Goal: Task Accomplishment & Management: Complete application form

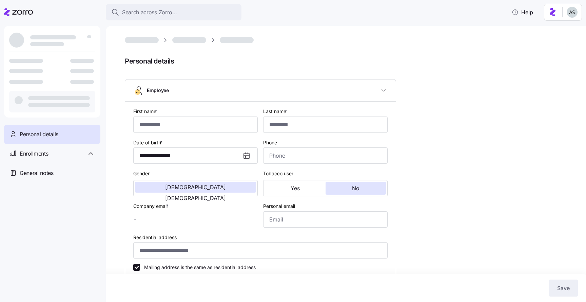
type input "**"
type input "[EMAIL_ADDRESS][DOMAIN_NAME]"
type input "**********"
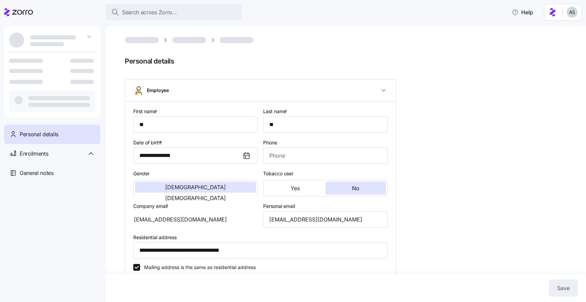
type input "**********"
type input "(212) 555-9956"
type input "[DEMOGRAPHIC_DATA] citizen"
type input "Single"
type input "class1"
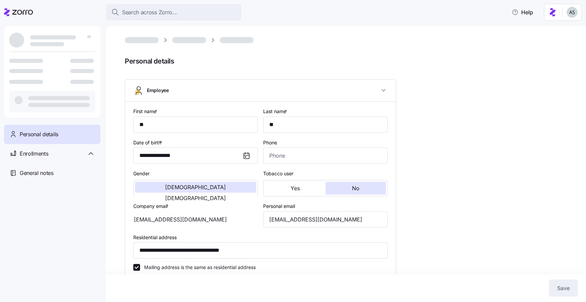
type input "Full time"
type input "Salary"
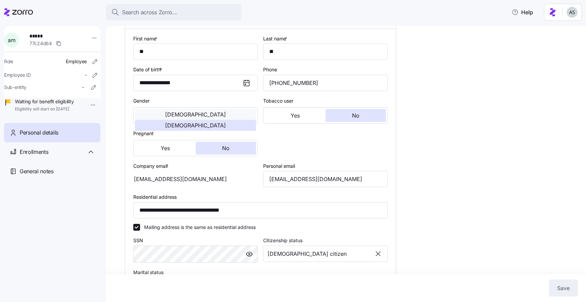
scroll to position [78, 0]
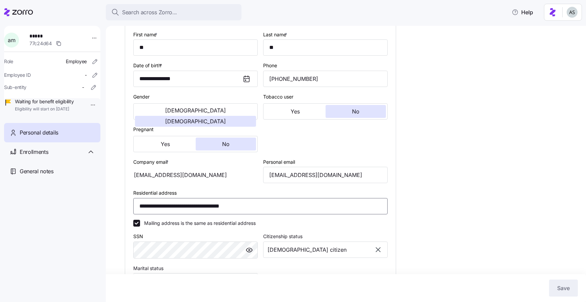
click at [165, 203] on input "**********" at bounding box center [260, 206] width 254 height 16
type input "*"
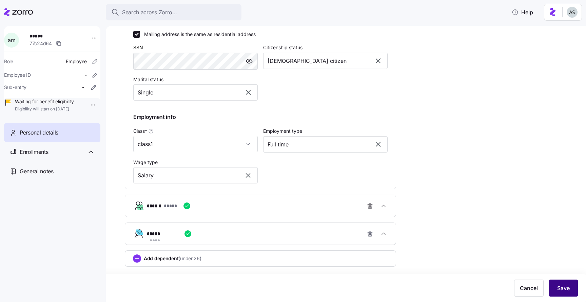
click at [558, 283] on button "Save" at bounding box center [563, 287] width 29 height 17
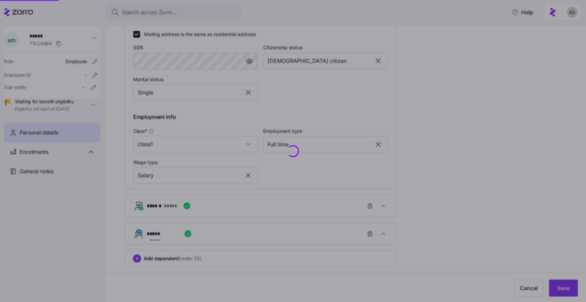
type input "**********"
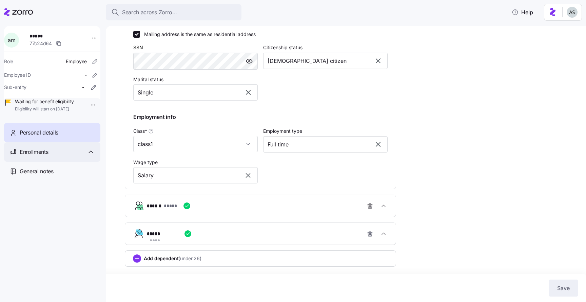
click at [50, 162] on div "Enrollments" at bounding box center [52, 151] width 96 height 19
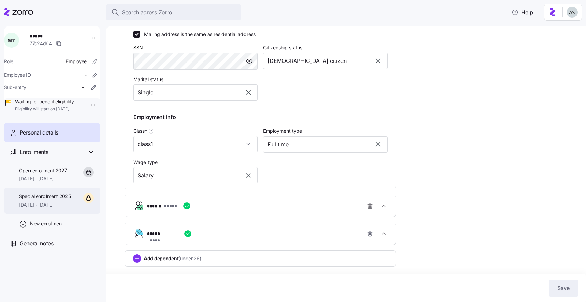
click at [71, 198] on div "Special enrollment 2025 12/01/2025 - 12/31/2025" at bounding box center [52, 200] width 96 height 26
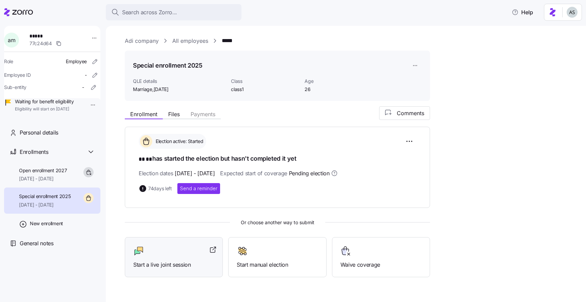
click at [177, 256] on div "Start a live joint session" at bounding box center [173, 256] width 81 height 23
click at [193, 41] on link "All employees" at bounding box center [190, 41] width 36 height 8
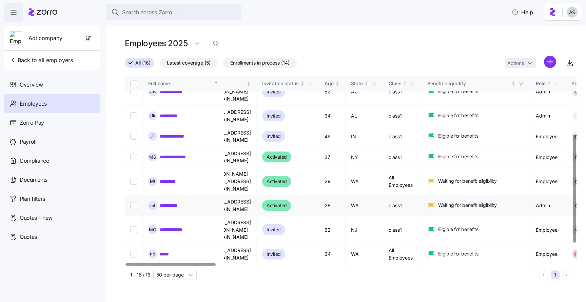
scroll to position [103, 0]
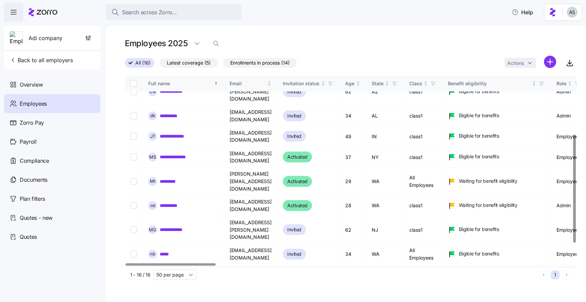
click at [556, 70] on div "Actions" at bounding box center [541, 63] width 72 height 15
click at [554, 65] on html "Search across Zorro... Help Adi company Back to all employers Overview Employee…" at bounding box center [293, 149] width 586 height 298
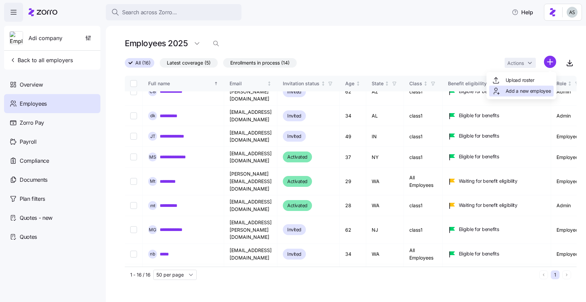
click at [513, 88] on span "Add a new employee" at bounding box center [528, 91] width 45 height 7
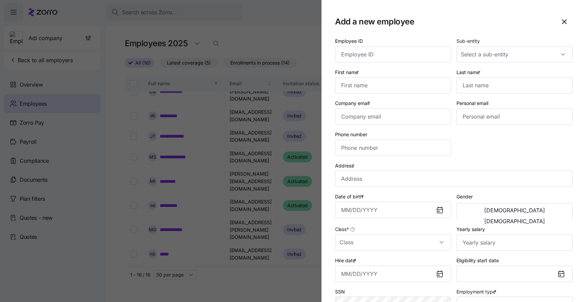
click at [280, 38] on div at bounding box center [293, 151] width 586 height 302
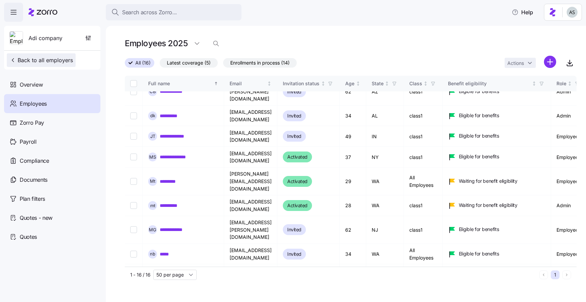
click at [60, 57] on span "Back to all employers" at bounding box center [41, 60] width 63 height 8
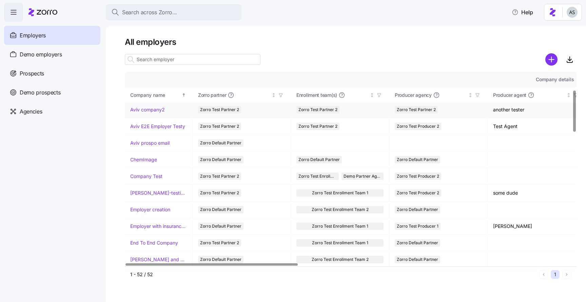
scroll to position [85, 0]
click at [173, 65] on div at bounding box center [193, 60] width 136 height 14
click at [173, 62] on input at bounding box center [193, 59] width 136 height 11
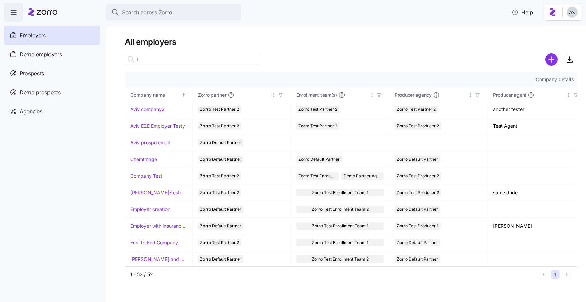
scroll to position [0, 0]
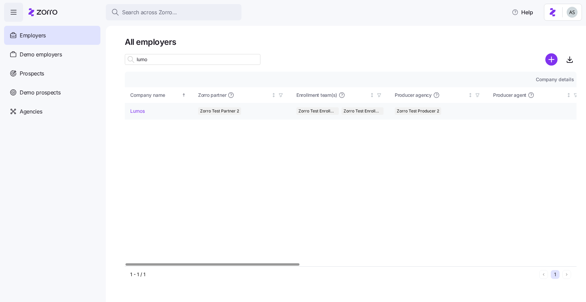
type input "lumo"
click at [143, 110] on link "Lumos" at bounding box center [137, 111] width 15 height 7
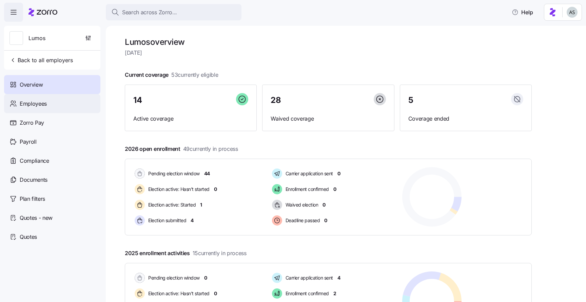
click at [72, 100] on div "Employees" at bounding box center [52, 103] width 96 height 19
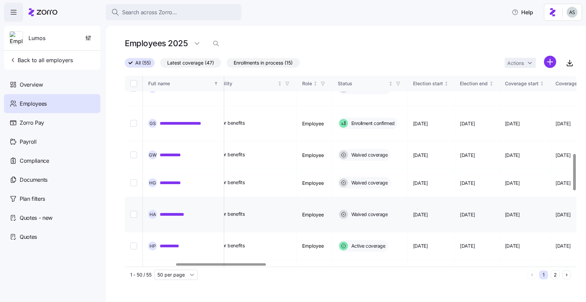
scroll to position [430, 254]
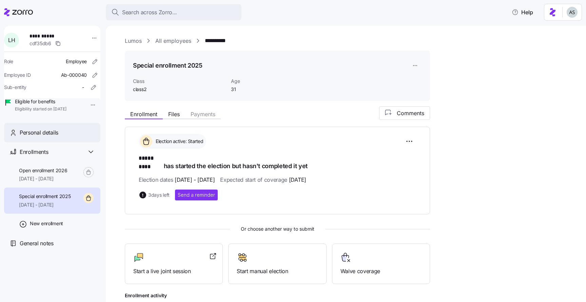
click at [88, 142] on div "Personal details" at bounding box center [52, 132] width 96 height 19
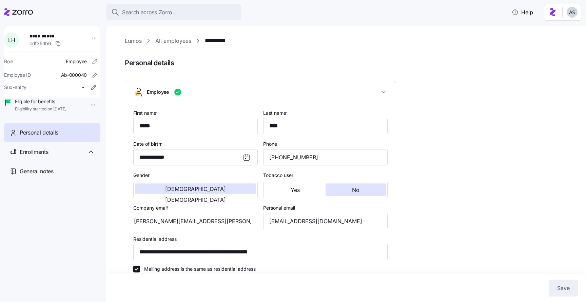
type input "class2"
click at [199, 250] on input "**********" at bounding box center [260, 252] width 254 height 16
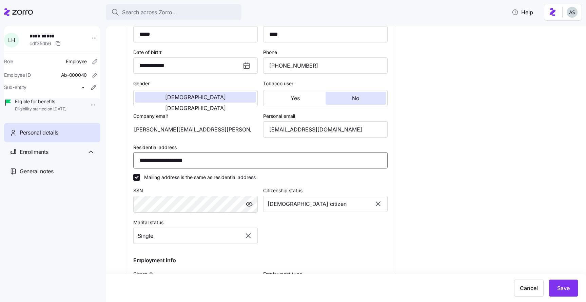
scroll to position [92, 0]
click at [556, 284] on button "Save" at bounding box center [563, 287] width 29 height 17
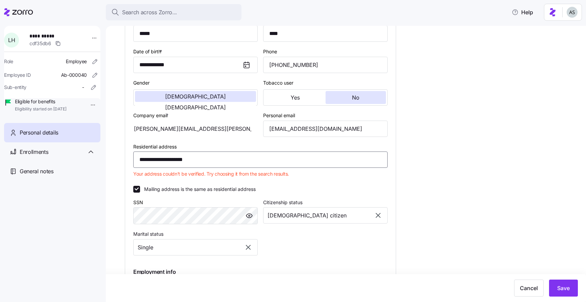
click at [222, 155] on input "**********" at bounding box center [260, 159] width 254 height 16
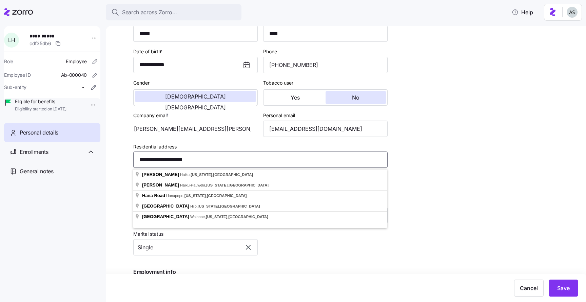
click at [222, 155] on input "**********" at bounding box center [260, 159] width 254 height 16
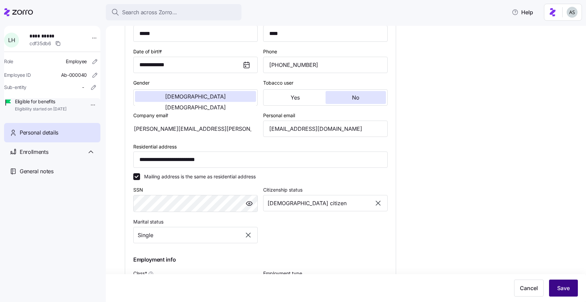
click at [567, 286] on span "Save" at bounding box center [563, 288] width 13 height 8
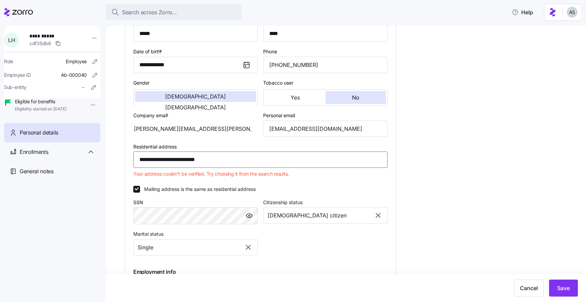
click at [247, 166] on input "**********" at bounding box center [260, 159] width 254 height 16
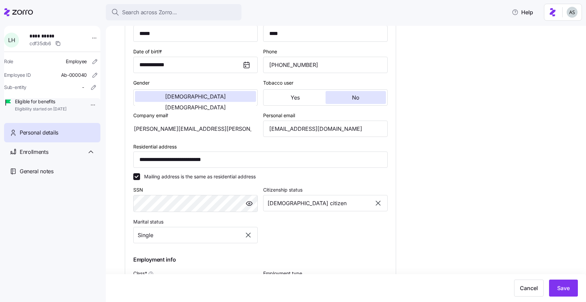
click at [565, 278] on div "Cancel Save" at bounding box center [293, 288] width 586 height 28
click at [566, 284] on span "Save" at bounding box center [563, 288] width 13 height 8
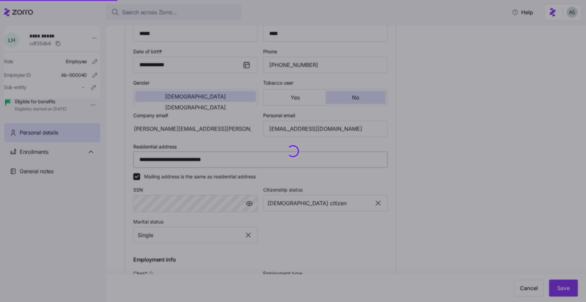
type input "**********"
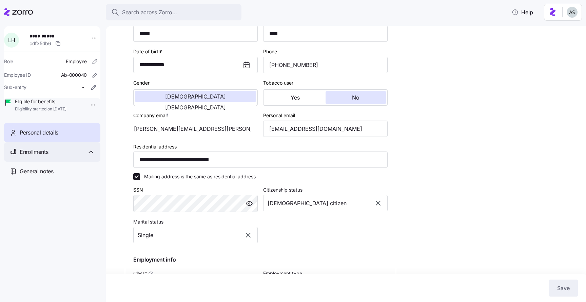
click at [77, 156] on div "Enrollments" at bounding box center [57, 152] width 75 height 8
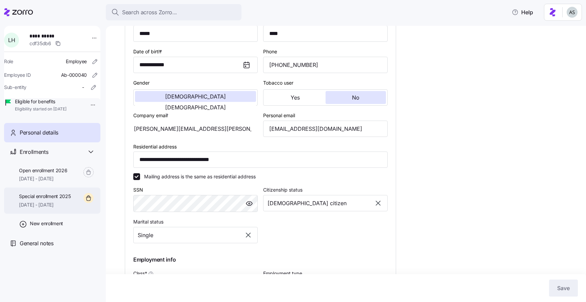
click at [61, 199] on div "Special enrollment 2025 10/01/2025 - 12/31/2025" at bounding box center [52, 200] width 96 height 26
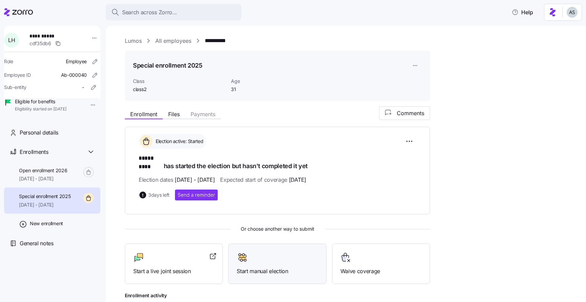
click at [274, 253] on div at bounding box center [277, 257] width 81 height 11
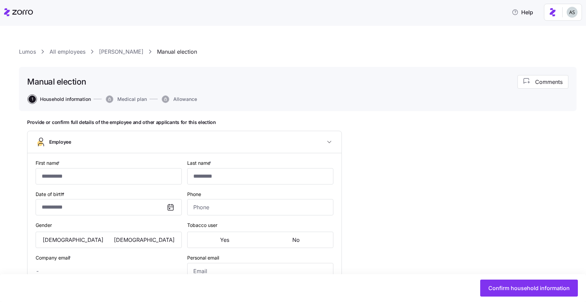
type input "*****"
type input "****"
type input "laura.hall@company.com"
type input "kellen96@hotmail.com"
type input "**********"
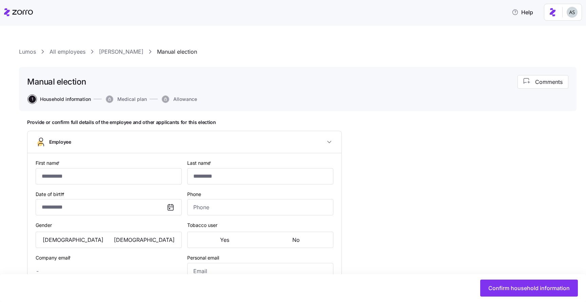
checkbox input "true"
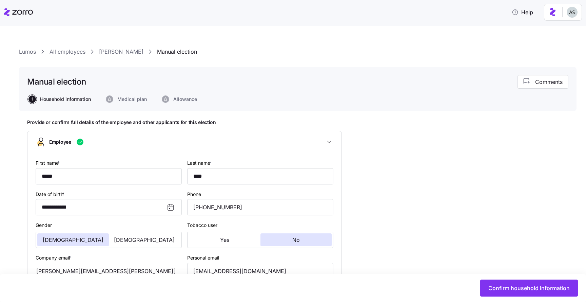
type input "**********"
type input "(212) 555-0040"
type input "US citizen"
type input "Single"
type input "class2"
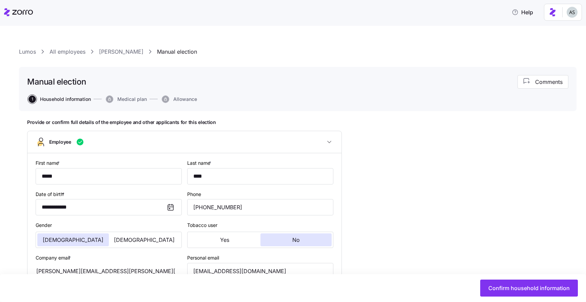
type input "Part time"
type input "Hourly"
click at [545, 287] on span "Confirm household information" at bounding box center [529, 288] width 81 height 8
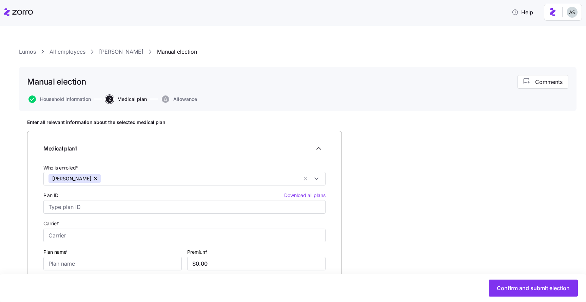
click at [118, 49] on link "Laura Hall" at bounding box center [121, 52] width 44 height 8
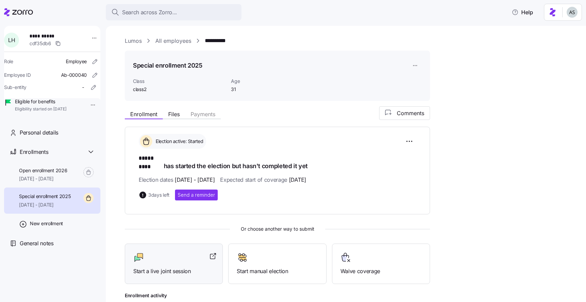
click at [188, 252] on div at bounding box center [173, 257] width 81 height 11
click at [151, 253] on div at bounding box center [173, 257] width 81 height 11
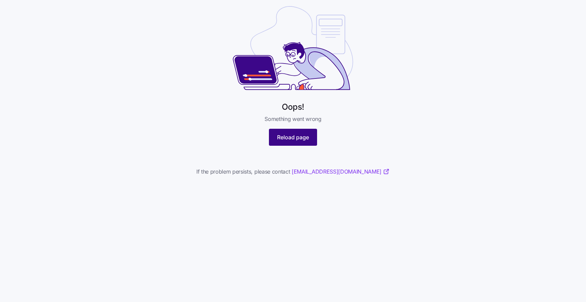
click at [307, 138] on span "Reload page" at bounding box center [293, 137] width 32 height 8
click at [304, 138] on span "Reload page" at bounding box center [293, 137] width 32 height 8
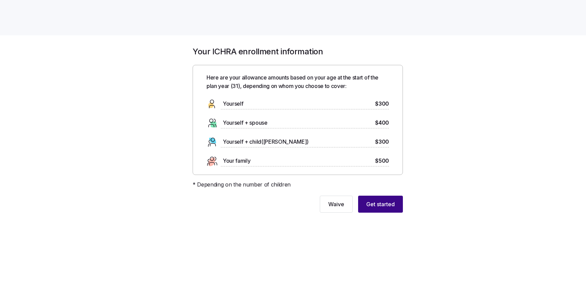
click at [371, 206] on span "Get started" at bounding box center [380, 204] width 29 height 8
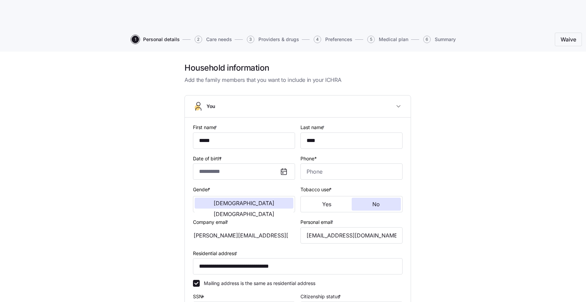
type input "**********"
type input "[PHONE_NUMBER]"
type input "[DEMOGRAPHIC_DATA] citizen"
type input "Single"
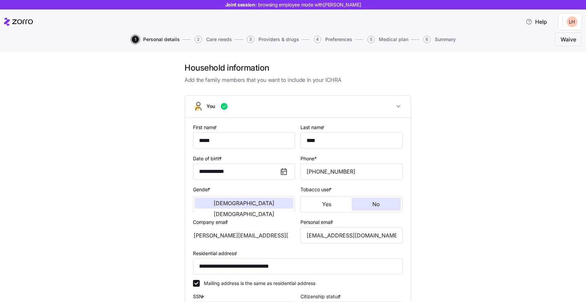
scroll to position [146, 0]
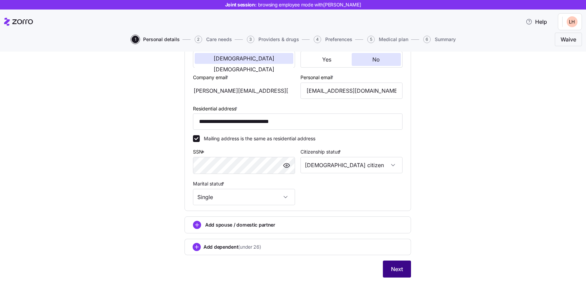
click at [400, 272] on span "Next" at bounding box center [397, 269] width 12 height 8
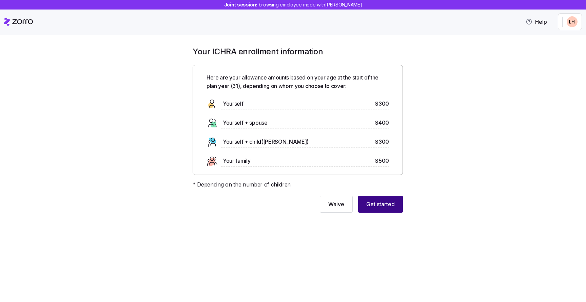
click at [375, 204] on span "Get started" at bounding box center [380, 204] width 29 height 8
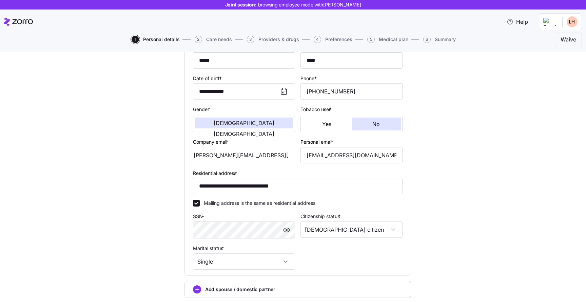
scroll to position [146, 0]
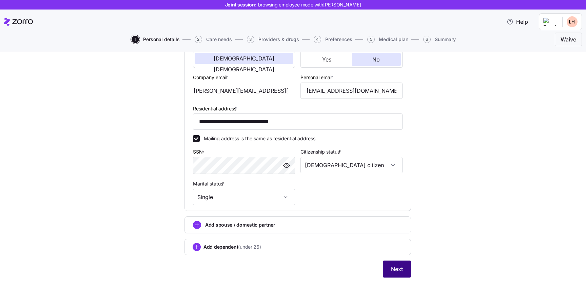
click at [400, 274] on button "Next" at bounding box center [397, 268] width 28 height 17
